Goal: Information Seeking & Learning: Learn about a topic

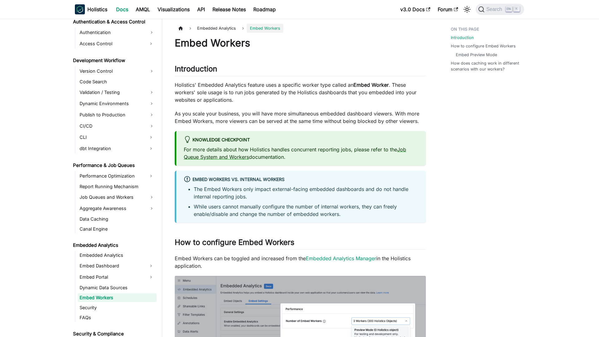
scroll to position [468, 0]
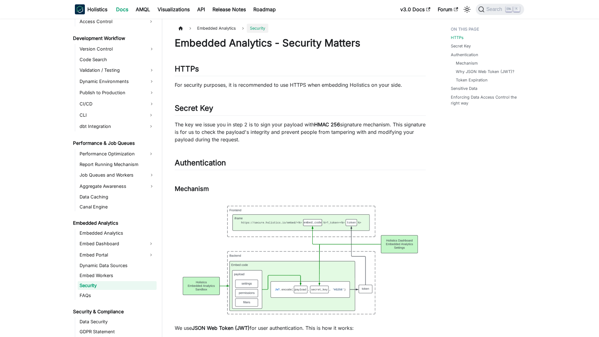
scroll to position [478, 0]
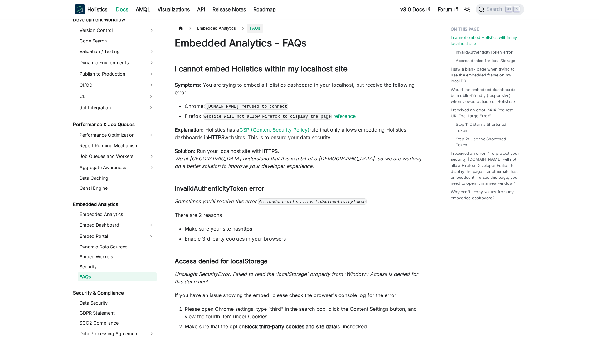
scroll to position [488, 0]
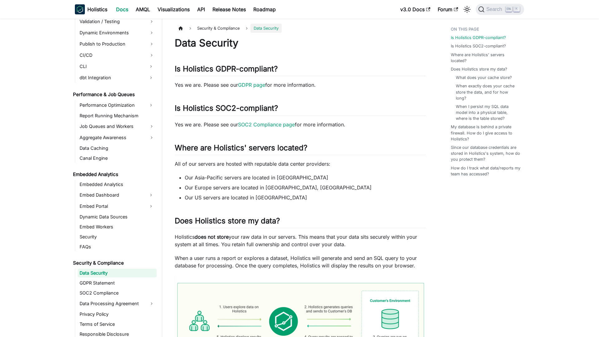
scroll to position [514, 0]
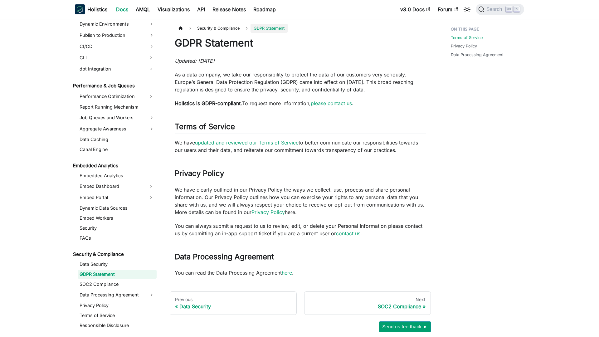
scroll to position [524, 0]
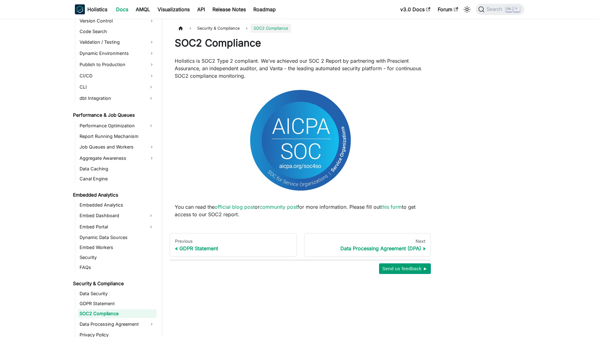
scroll to position [534, 0]
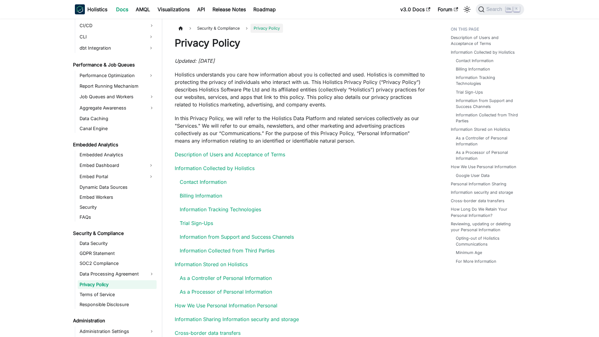
scroll to position [555, 0]
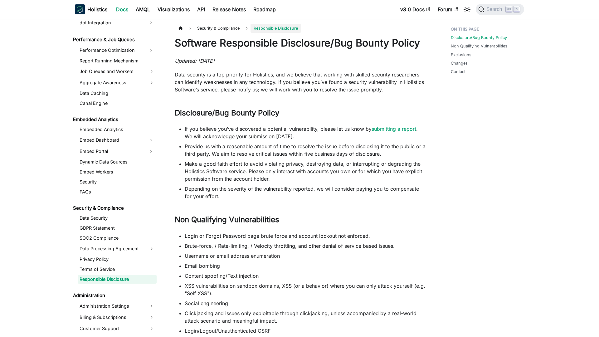
scroll to position [575, 0]
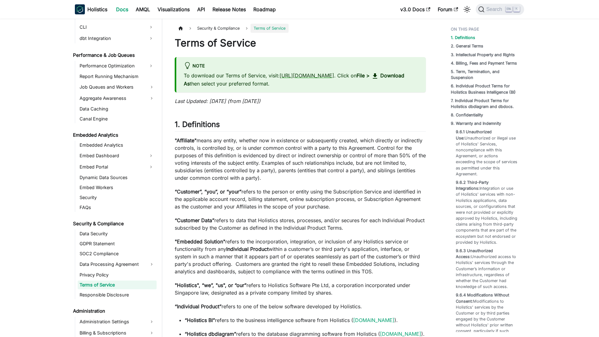
scroll to position [565, 0]
